Goal: Task Accomplishment & Management: Understand process/instructions

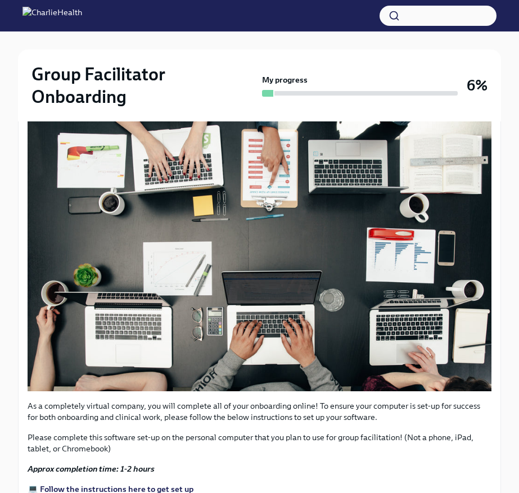
scroll to position [401, 0]
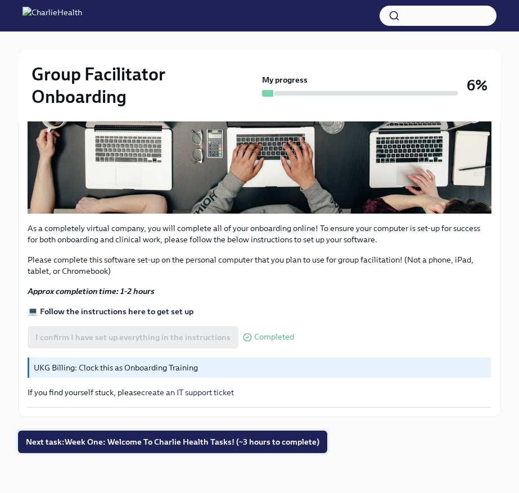
click at [237, 439] on span "Next task : Week One: Welcome To Charlie Health Tasks! (~3 hours to complete)" at bounding box center [172, 441] width 293 height 11
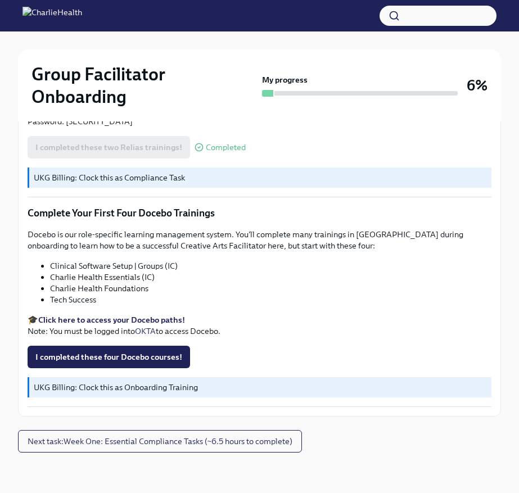
scroll to position [1533, 0]
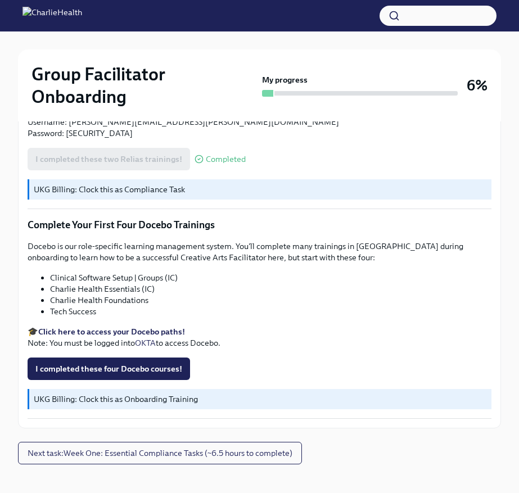
scroll to position [1521, 0]
click at [137, 365] on span "I completed these four Docebo courses!" at bounding box center [108, 368] width 147 height 11
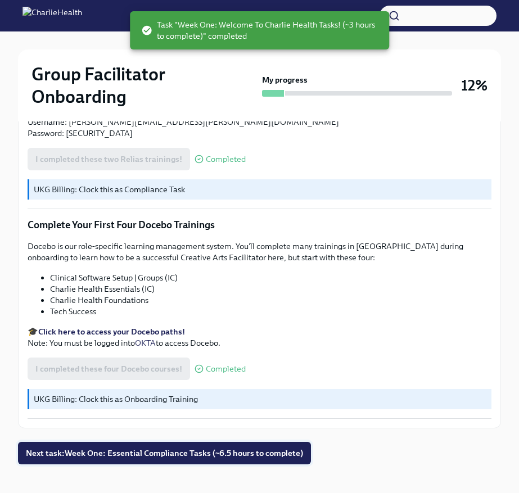
click at [206, 452] on span "Next task : Week One: Essential Compliance Tasks (~6.5 hours to complete)" at bounding box center [164, 452] width 277 height 11
